Goal: Information Seeking & Learning: Stay updated

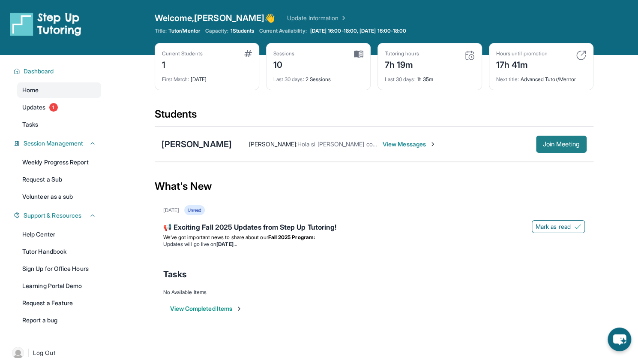
click at [570, 145] on span "Join Meeting" at bounding box center [561, 143] width 37 height 5
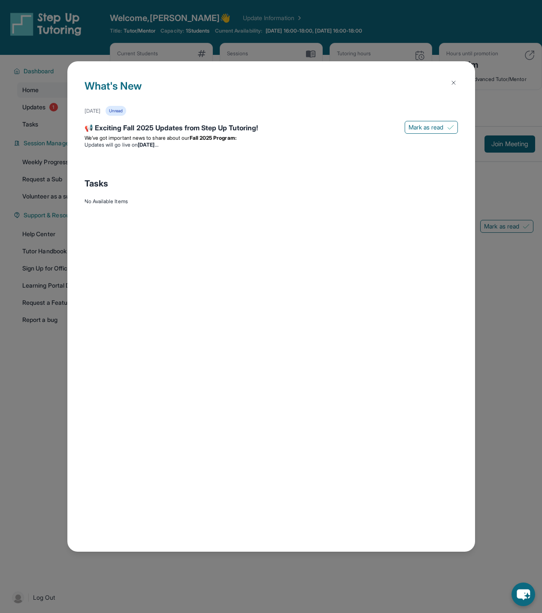
click at [455, 82] on img at bounding box center [453, 82] width 7 height 7
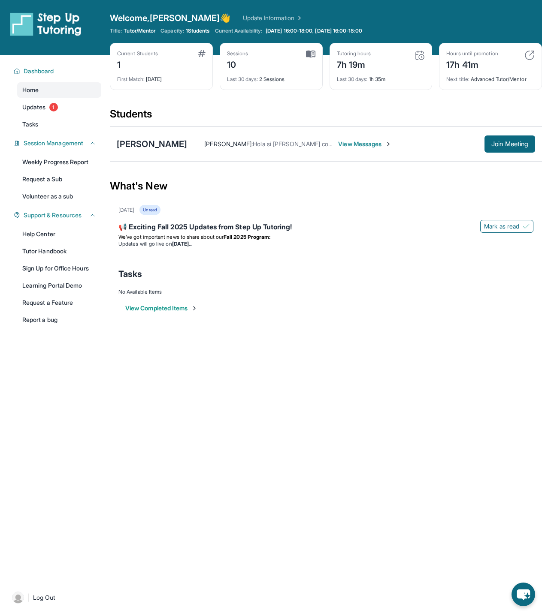
scroll to position [55, 0]
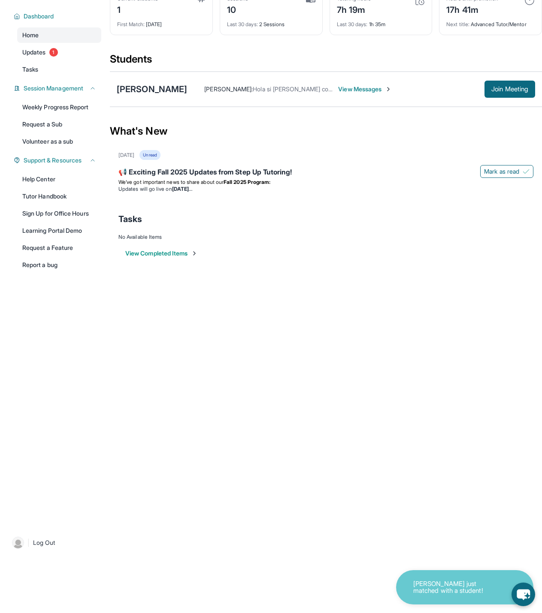
click at [328, 296] on div "Open sidebar Welcome, [PERSON_NAME] 👋 Update Information Title: Tutor/Mentor Ca…" at bounding box center [271, 251] width 542 height 613
click at [346, 347] on div "Open sidebar Welcome, [PERSON_NAME] 👋 Update Information Title: Tutor/Mentor Ca…" at bounding box center [271, 251] width 542 height 613
click at [364, 159] on div "[DATE] Unread" at bounding box center [325, 155] width 415 height 10
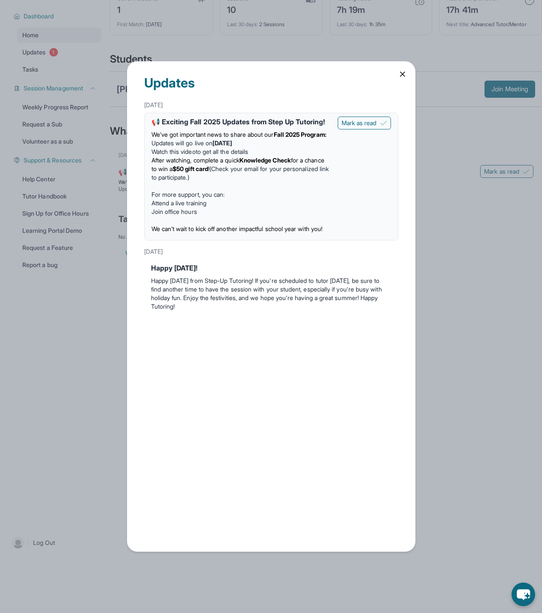
click at [462, 333] on div "Updates [DATE] 📢 Exciting Fall 2025 Updates from Step Up Tutoring! We’ve got im…" at bounding box center [271, 306] width 542 height 613
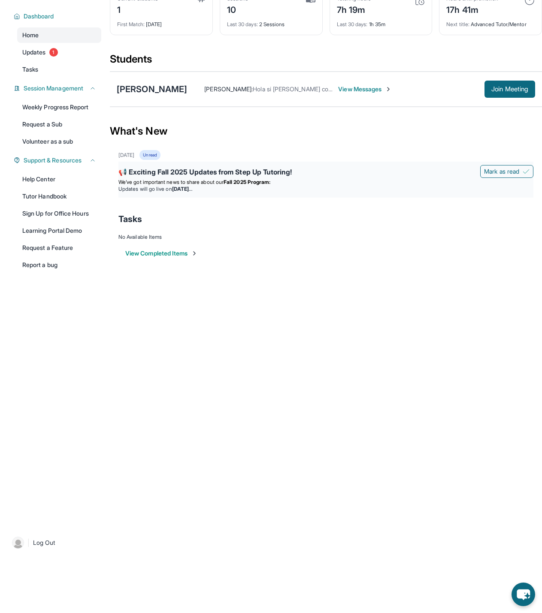
click at [358, 186] on li "Updates will go live [DATE][DATE]" at bounding box center [325, 189] width 415 height 7
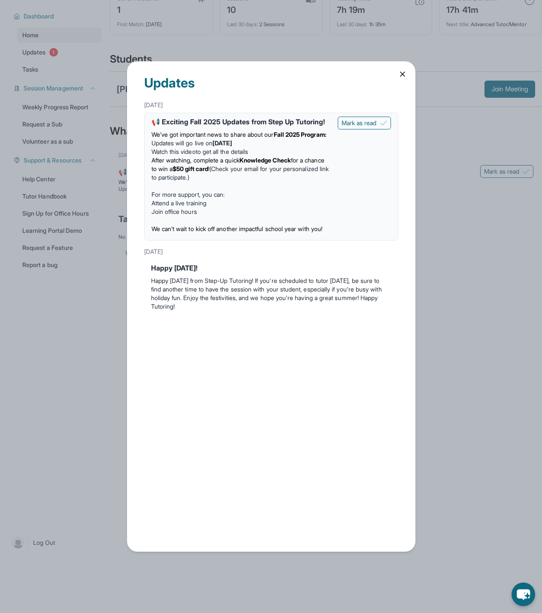
click at [76, 322] on div "Updates [DATE] 📢 Exciting Fall 2025 Updates from Step Up Tutoring! We’ve got im…" at bounding box center [271, 306] width 542 height 613
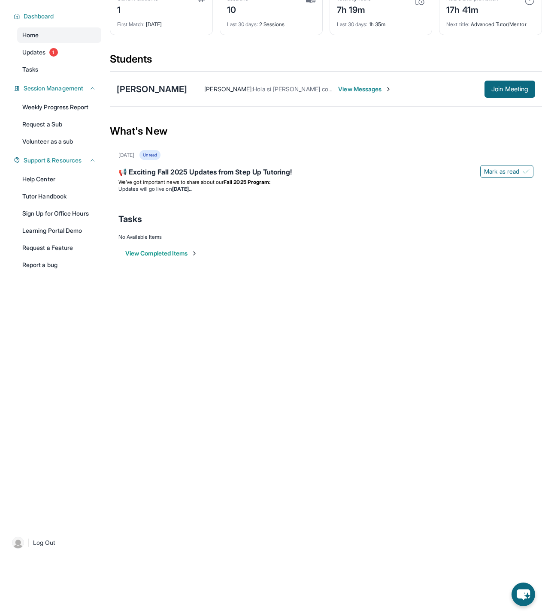
click at [305, 347] on div "Open sidebar Welcome, [PERSON_NAME] 👋 Update Information Title: Tutor/Mentor Ca…" at bounding box center [271, 251] width 542 height 613
click at [303, 347] on div "Open sidebar Welcome, [PERSON_NAME] 👋 Update Information Title: Tutor/Mentor Ca…" at bounding box center [271, 251] width 542 height 613
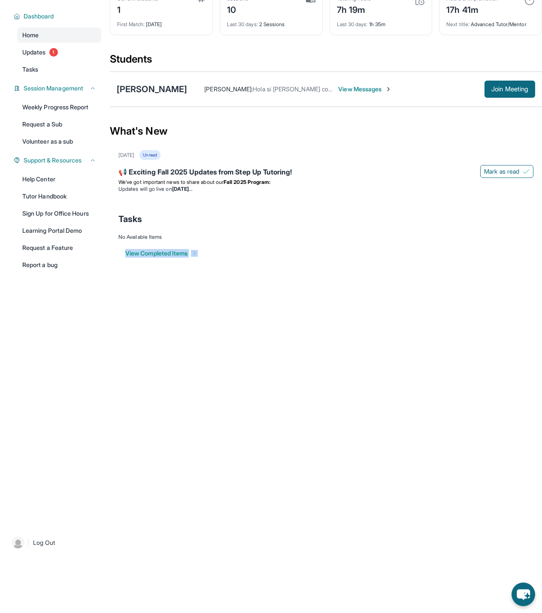
click at [303, 347] on div "Open sidebar Welcome, [PERSON_NAME] 👋 Update Information Title: Tutor/Mentor Ca…" at bounding box center [271, 251] width 542 height 613
click at [401, 347] on div "Open sidebar Welcome, [PERSON_NAME] 👋 Update Information Title: Tutor/Mentor Ca…" at bounding box center [271, 251] width 542 height 613
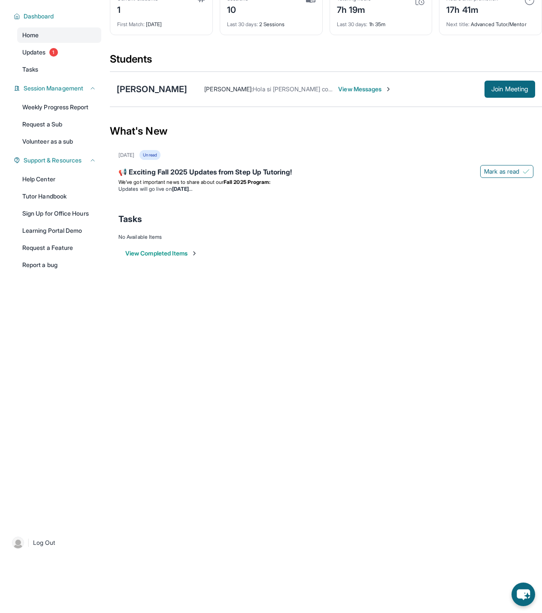
click at [448, 347] on div "Open sidebar Welcome, [PERSON_NAME] 👋 Update Information Title: Tutor/Mentor Ca…" at bounding box center [271, 251] width 542 height 613
